Goal: Navigation & Orientation: Find specific page/section

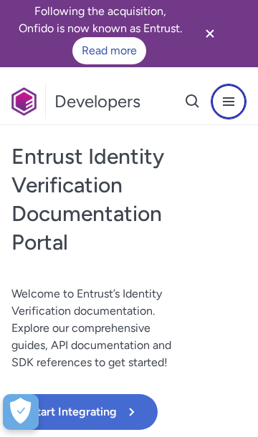
click at [229, 98] on icon "Open navigation menu button" at bounding box center [228, 101] width 11 height 9
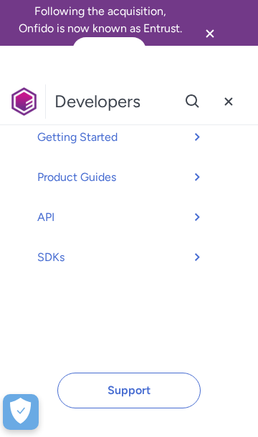
click at [205, 218] on icon at bounding box center [198, 217] width 21 height 17
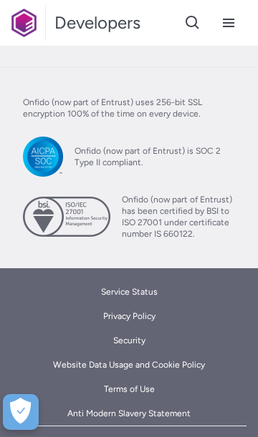
scroll to position [992, 0]
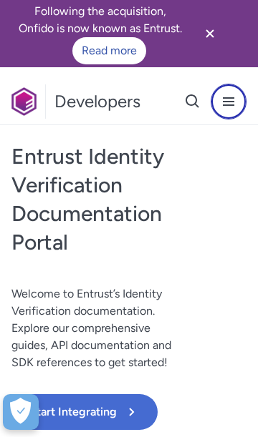
click at [233, 103] on icon "Open navigation menu button" at bounding box center [228, 101] width 17 height 17
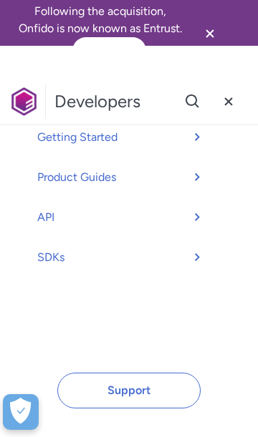
click at [197, 260] on icon at bounding box center [198, 257] width 21 height 17
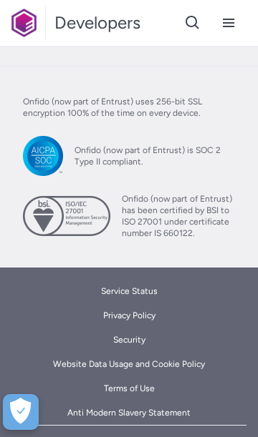
scroll to position [1733, 0]
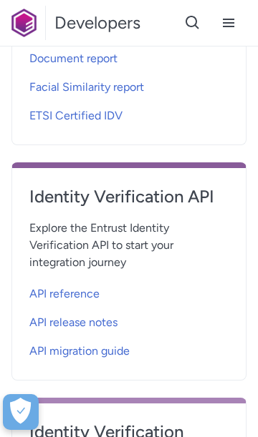
scroll to position [906, 0]
click at [83, 303] on span "API reference" at bounding box center [64, 294] width 70 height 17
